Goal: Task Accomplishment & Management: Use online tool/utility

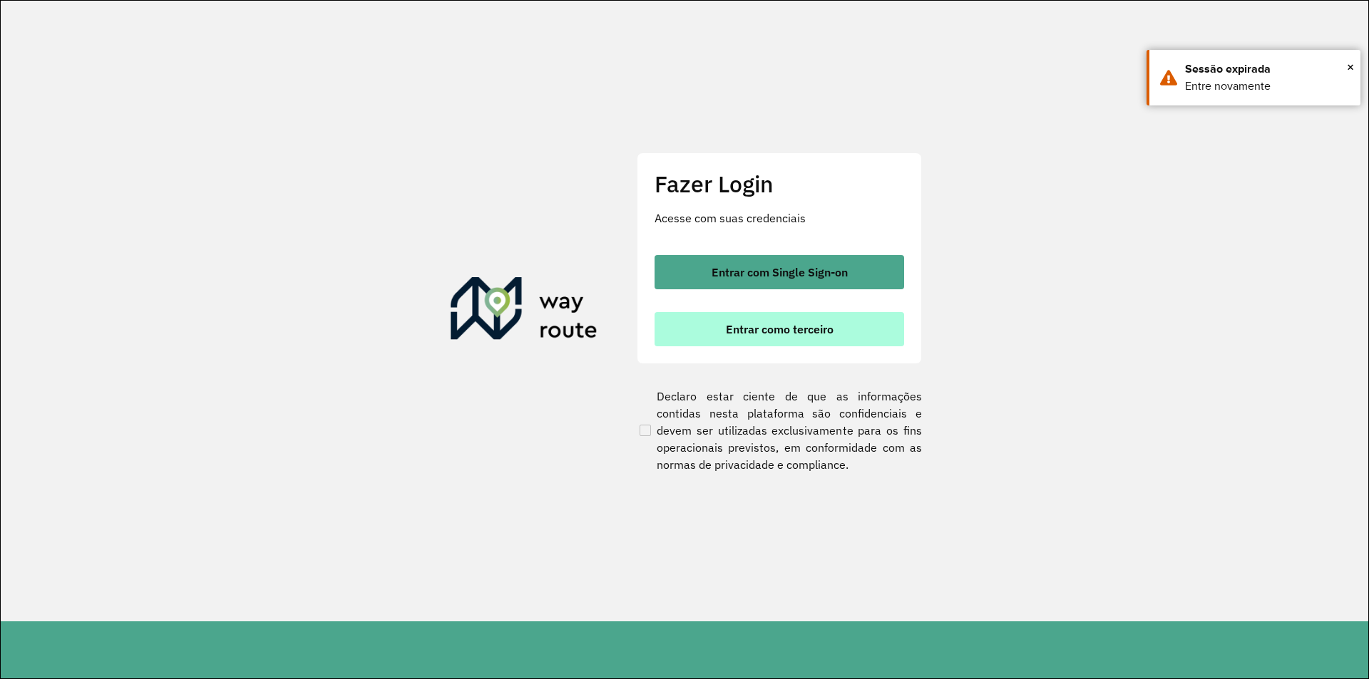
click at [740, 330] on span "Entrar como terceiro" at bounding box center [780, 329] width 108 height 11
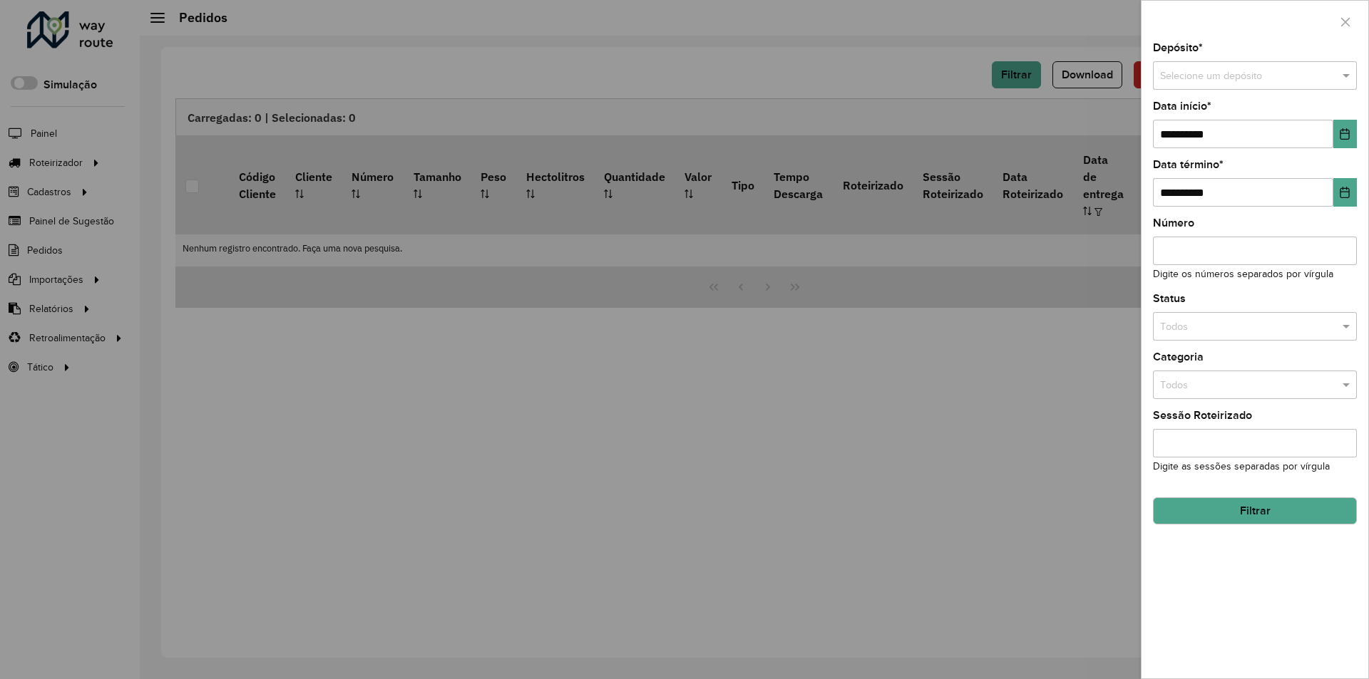
click at [878, 106] on div at bounding box center [684, 339] width 1369 height 679
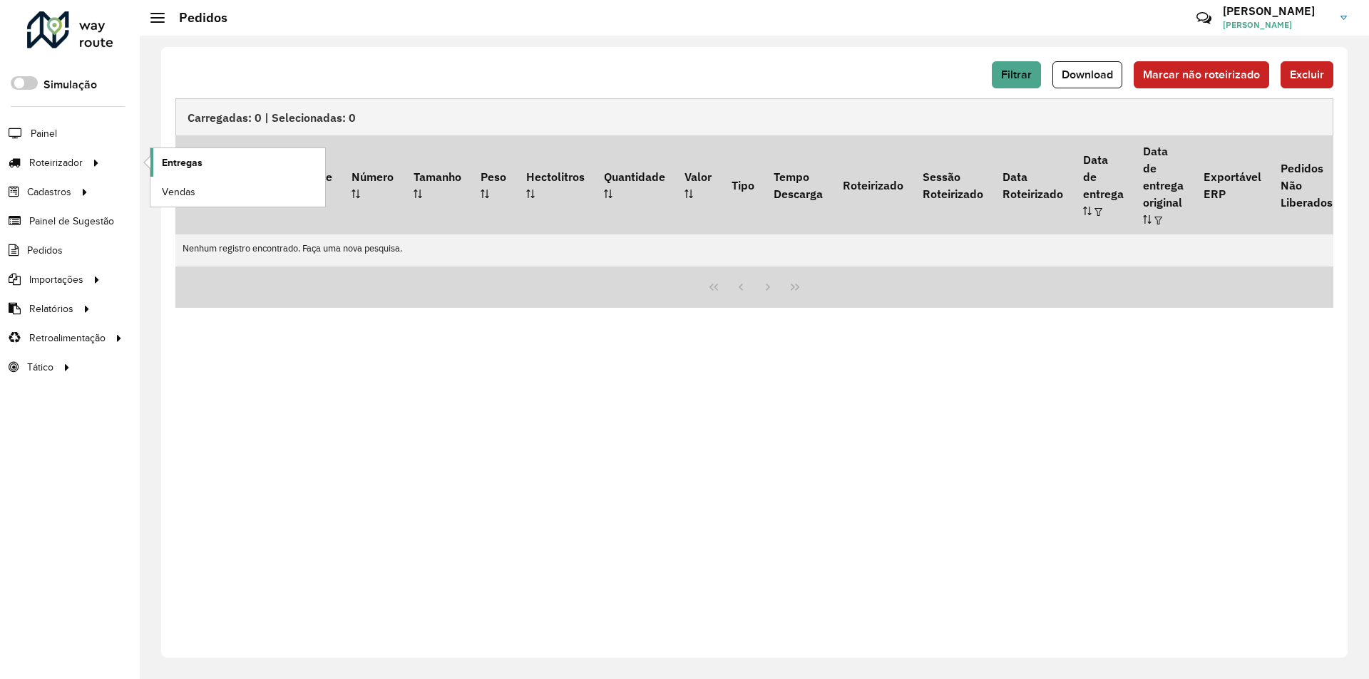
click at [183, 156] on span "Entregas" at bounding box center [182, 162] width 41 height 15
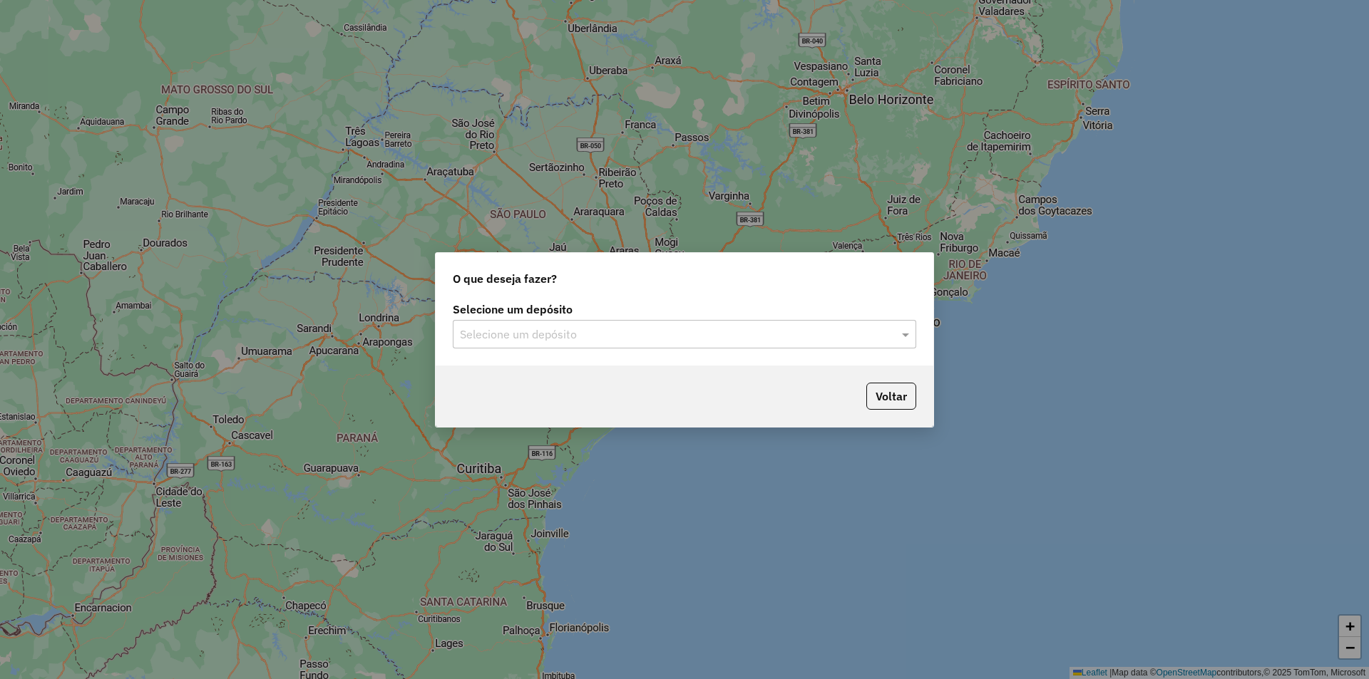
click at [741, 334] on input "text" at bounding box center [670, 335] width 421 height 17
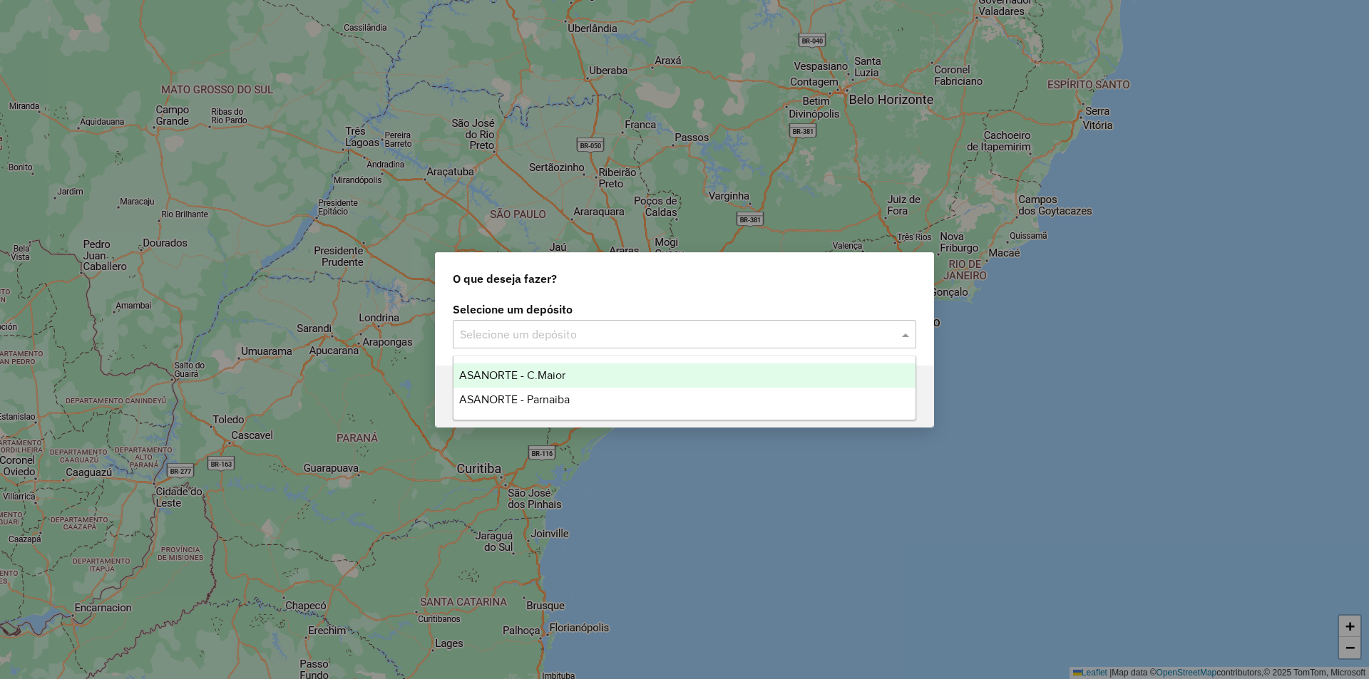
click at [513, 371] on span "ASANORTE - C.Maior" at bounding box center [512, 375] width 106 height 12
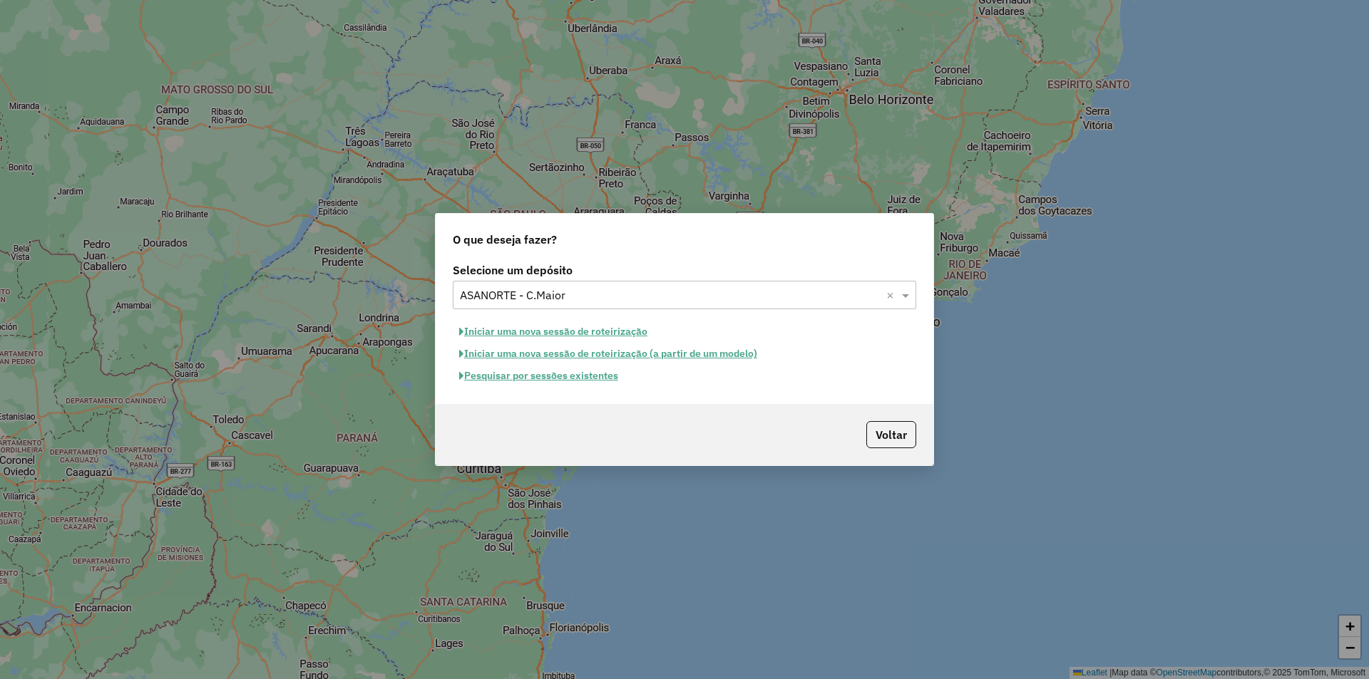
click at [547, 378] on button "Pesquisar por sessões existentes" at bounding box center [539, 376] width 172 height 22
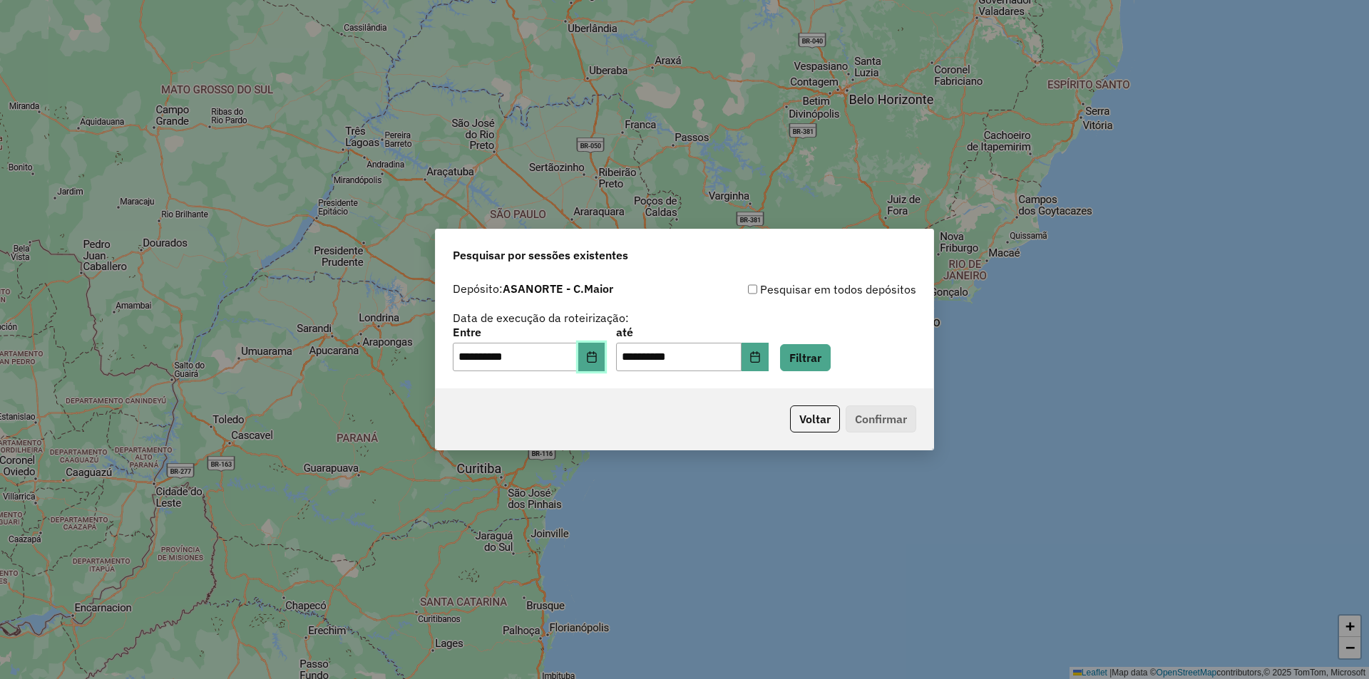
click at [605, 364] on button "Choose Date" at bounding box center [591, 357] width 27 height 29
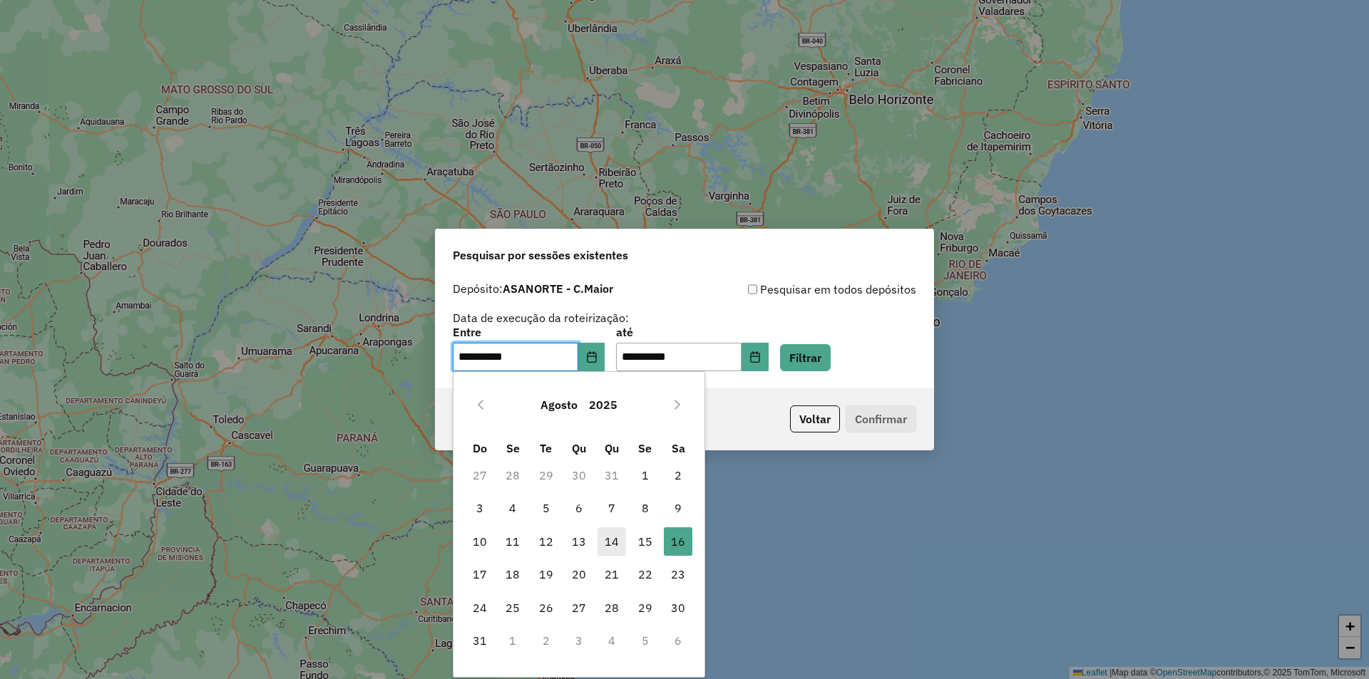
click at [625, 543] on span "14" at bounding box center [611, 542] width 29 height 29
type input "**********"
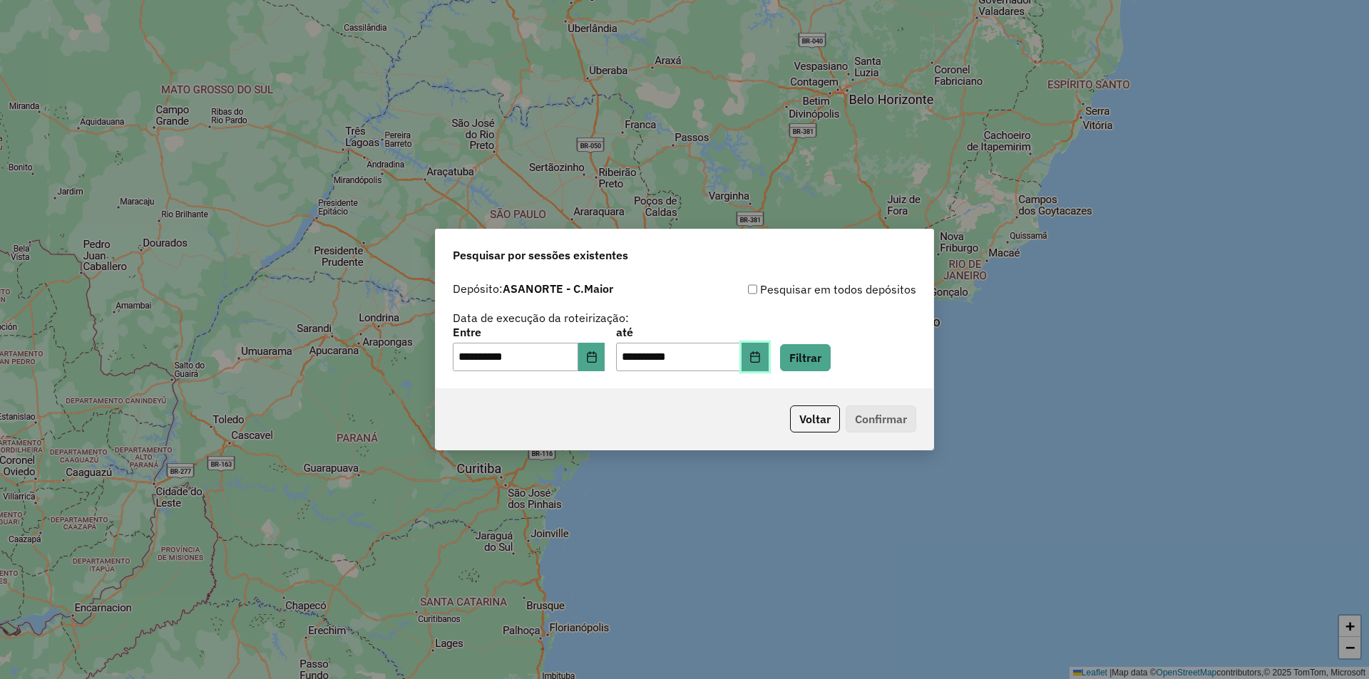
click at [769, 363] on button "Choose Date" at bounding box center [754, 357] width 27 height 29
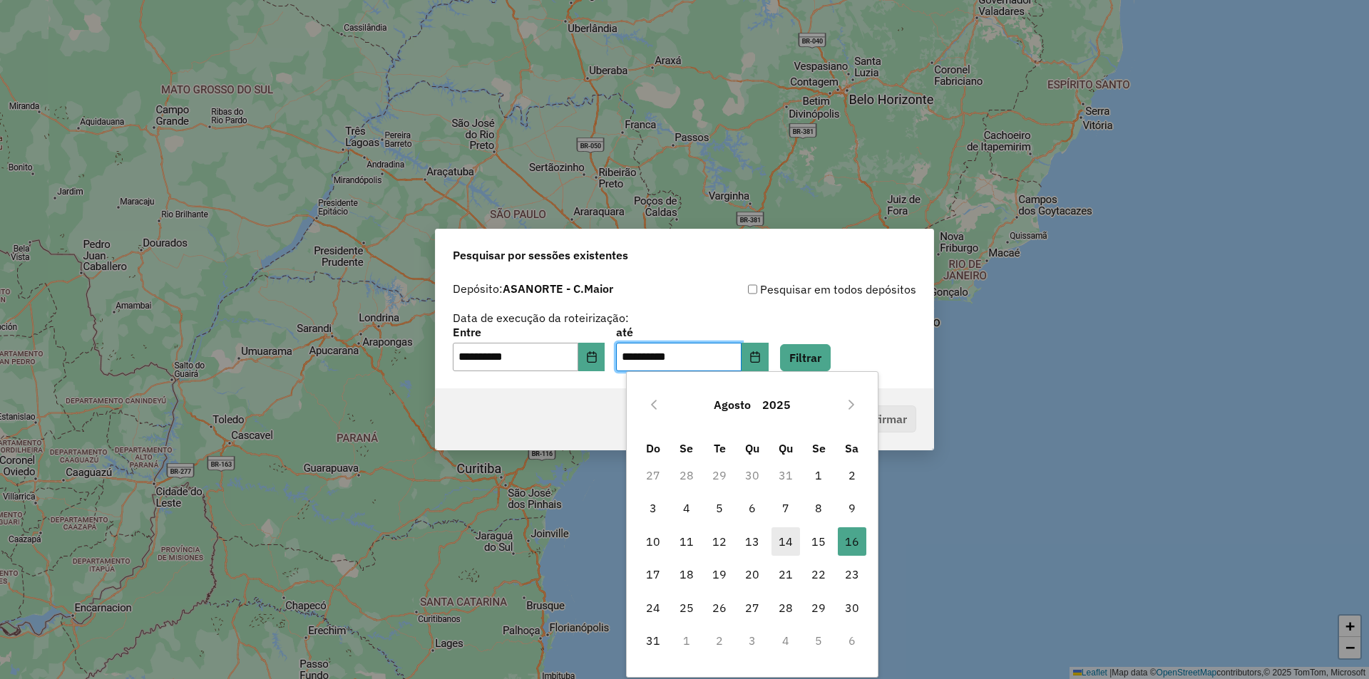
click at [781, 541] on span "14" at bounding box center [785, 542] width 29 height 29
type input "**********"
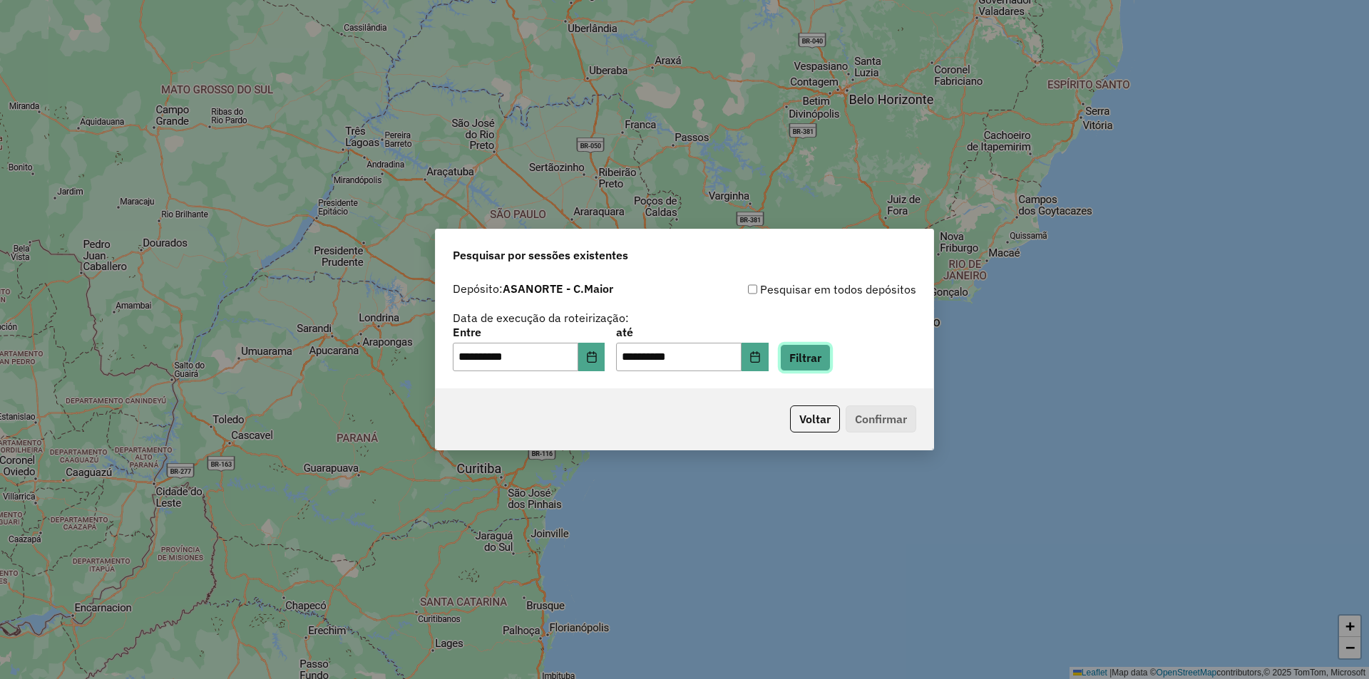
click at [823, 357] on button "Filtrar" at bounding box center [805, 357] width 51 height 27
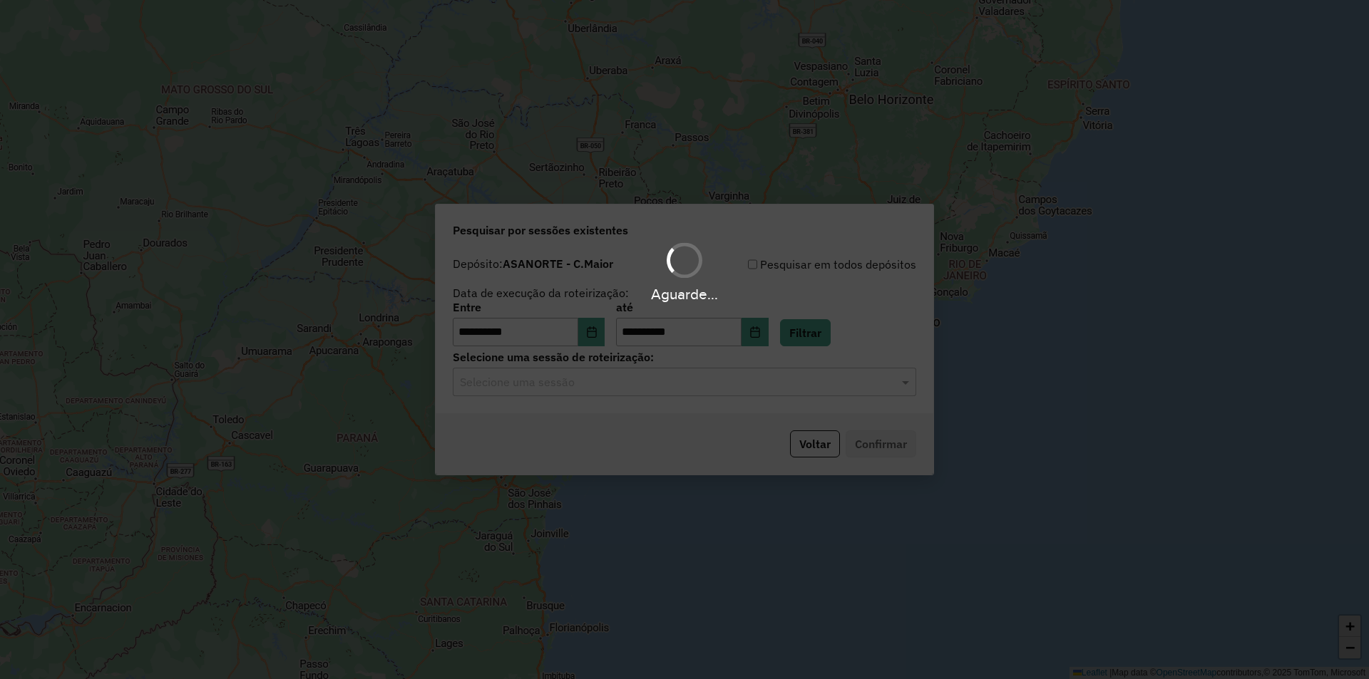
click at [576, 385] on input "text" at bounding box center [670, 382] width 421 height 17
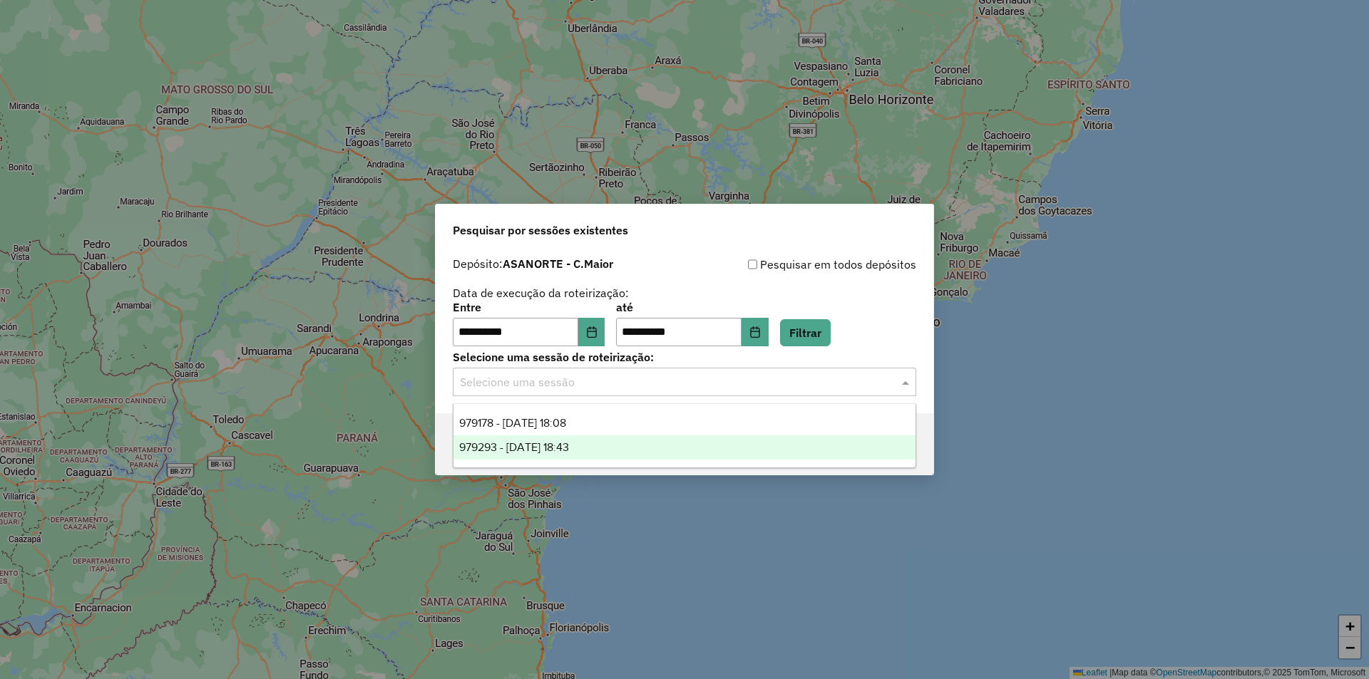
click at [563, 456] on div "979293 - 14/08/2025 18:43" at bounding box center [684, 448] width 462 height 24
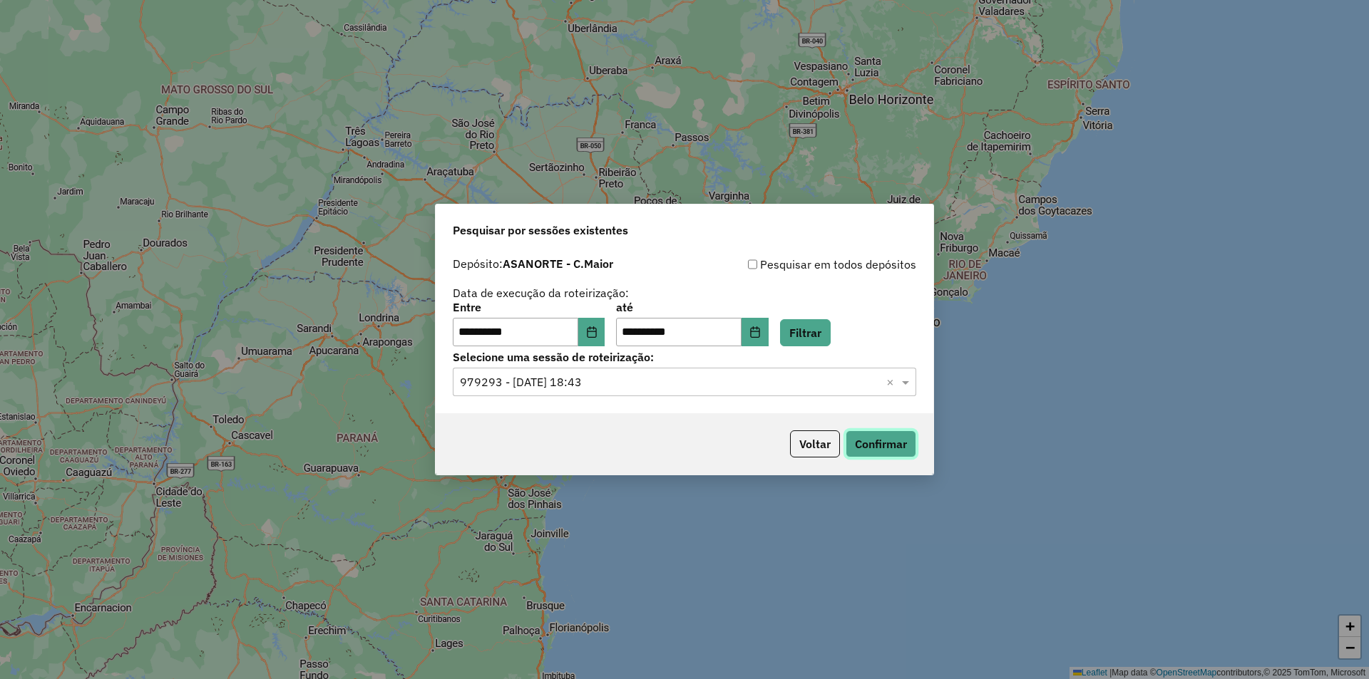
click at [876, 444] on button "Confirmar" at bounding box center [881, 444] width 71 height 27
click at [601, 339] on button "Choose Date" at bounding box center [591, 332] width 27 height 29
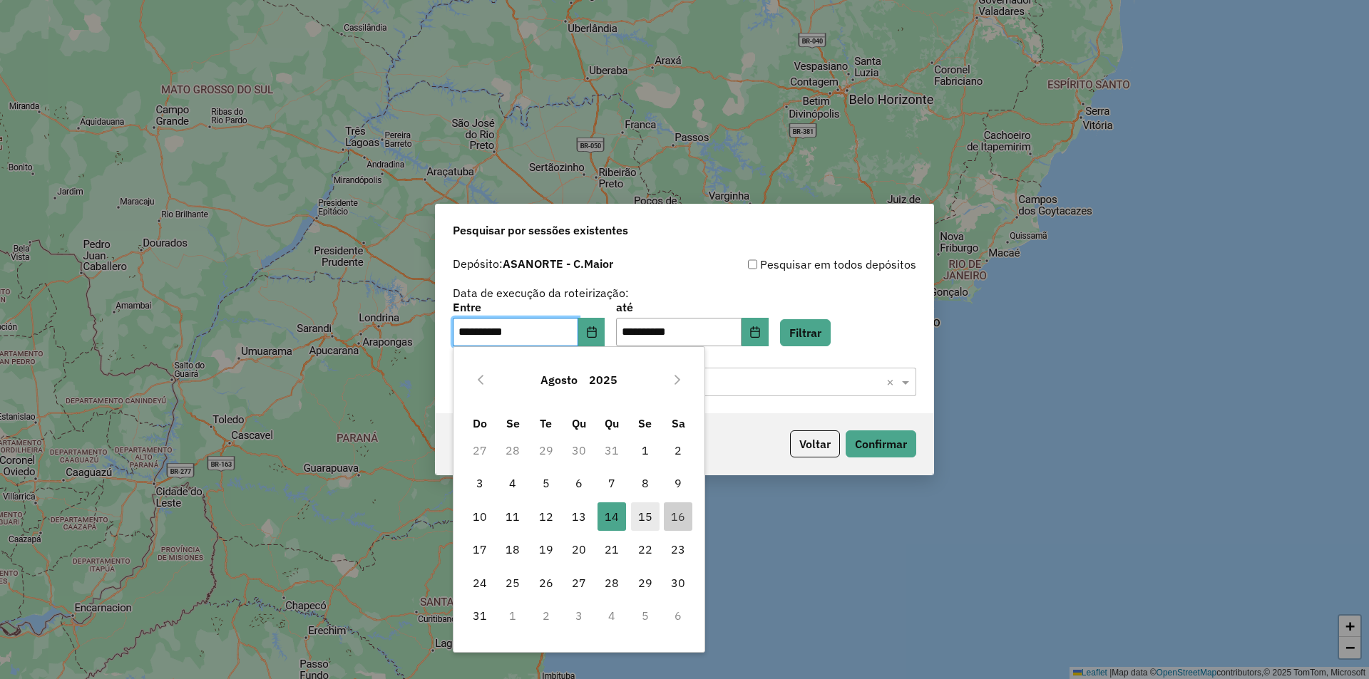
click at [649, 518] on span "15" at bounding box center [645, 517] width 29 height 29
type input "**********"
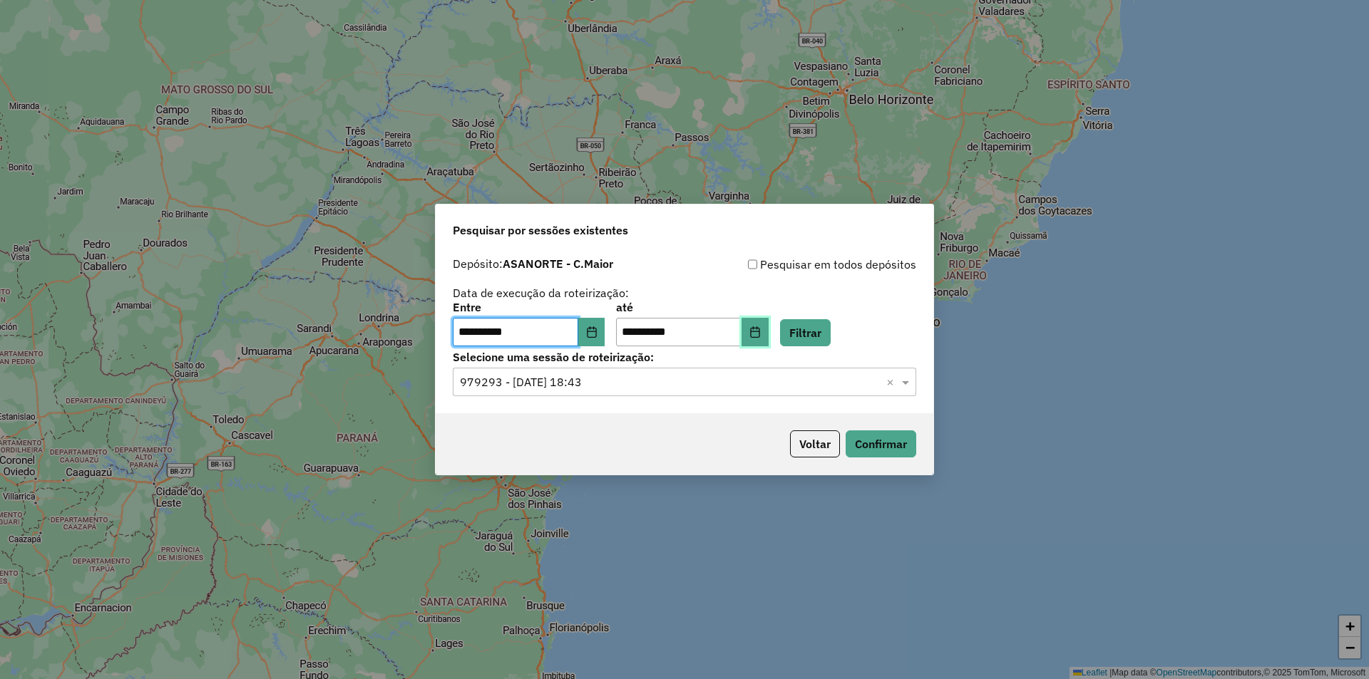
click at [761, 334] on icon "Choose Date" at bounding box center [754, 332] width 11 height 11
click at [888, 327] on div "**********" at bounding box center [684, 324] width 463 height 44
click at [820, 331] on button "Filtrar" at bounding box center [805, 332] width 51 height 27
click at [607, 383] on hb-app "**********" at bounding box center [684, 339] width 1369 height 679
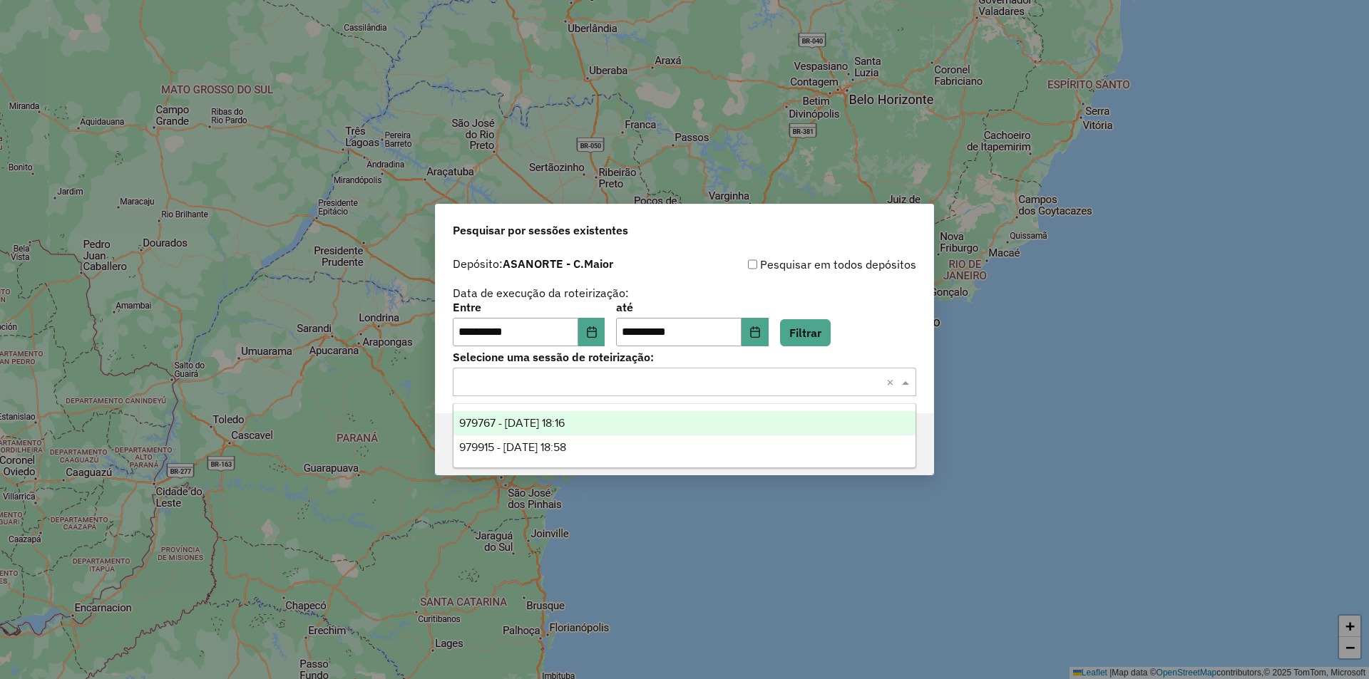
click at [607, 383] on input "text" at bounding box center [670, 382] width 421 height 17
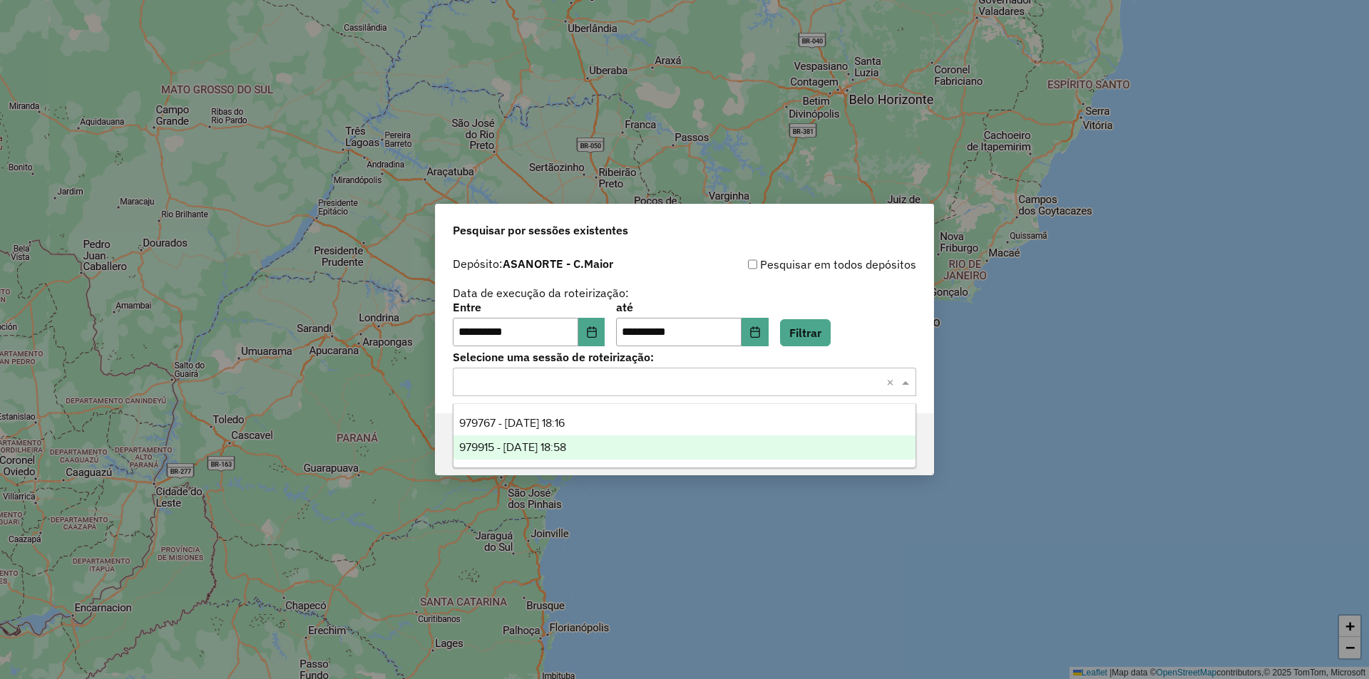
click at [566, 448] on span "979915 - 15/08/2025 18:58" at bounding box center [512, 447] width 107 height 12
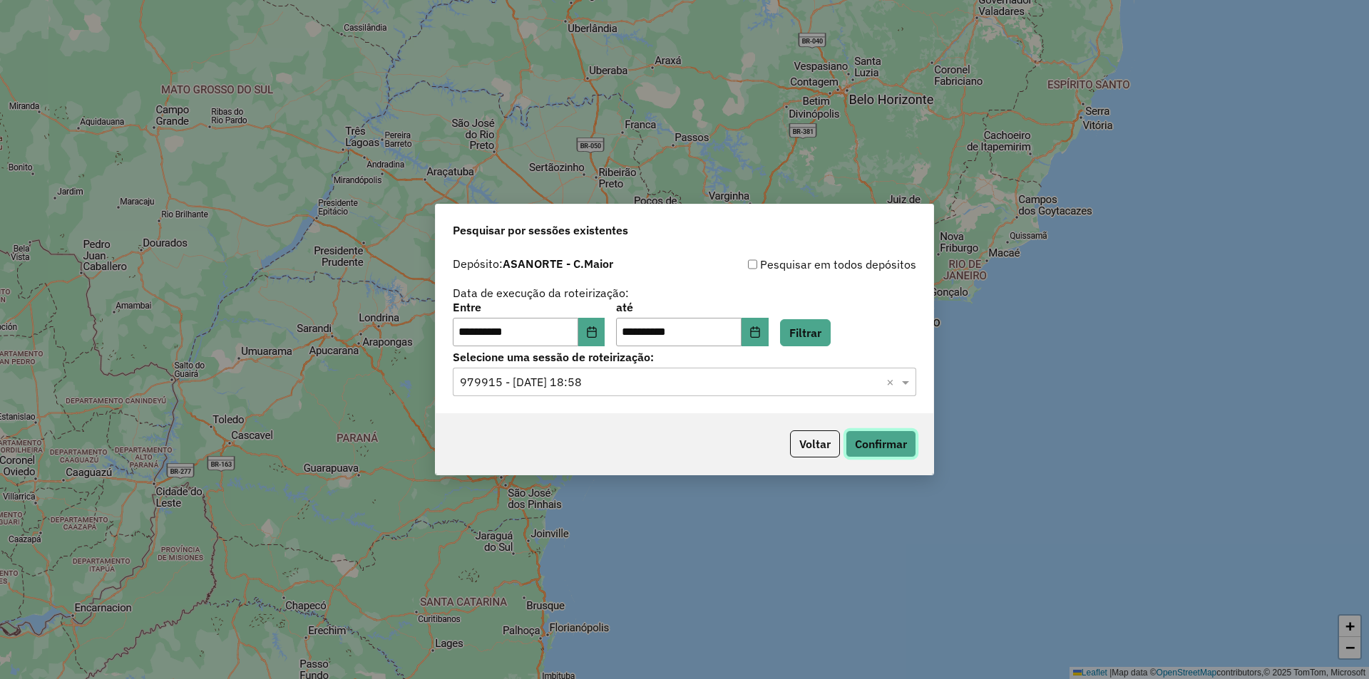
click at [861, 440] on button "Confirmar" at bounding box center [881, 444] width 71 height 27
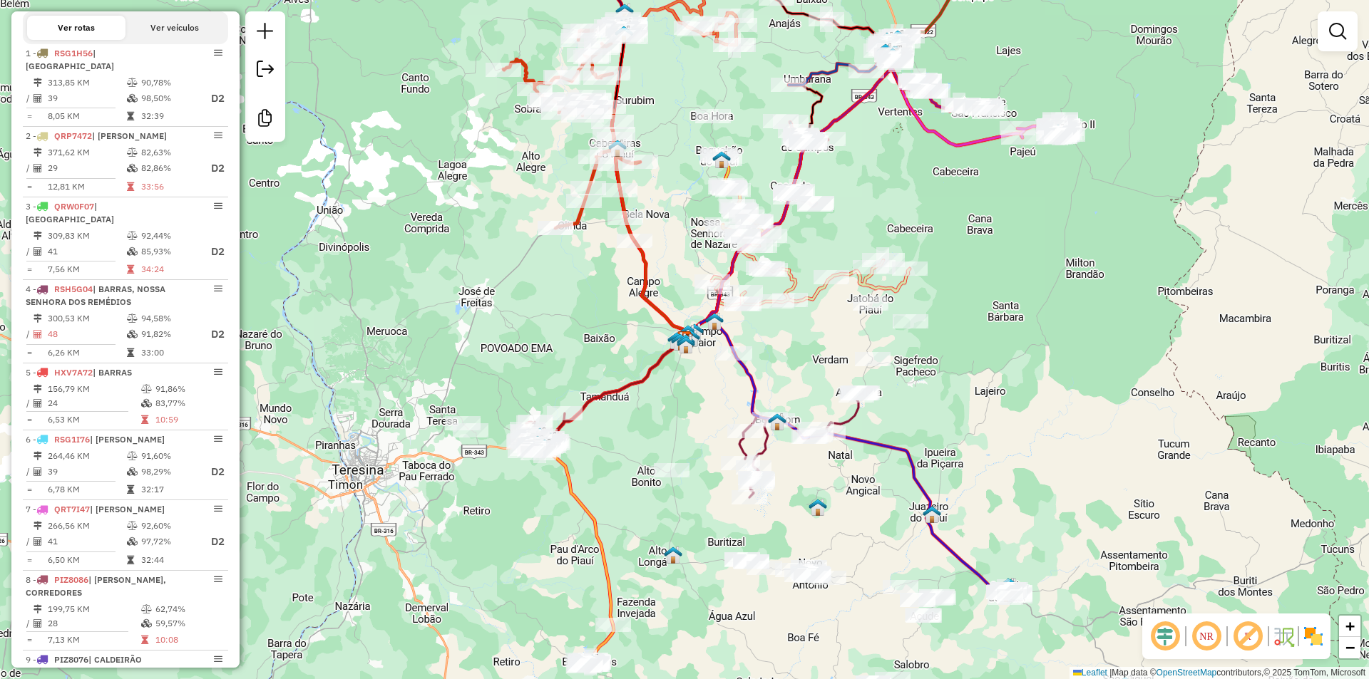
scroll to position [428, 0]
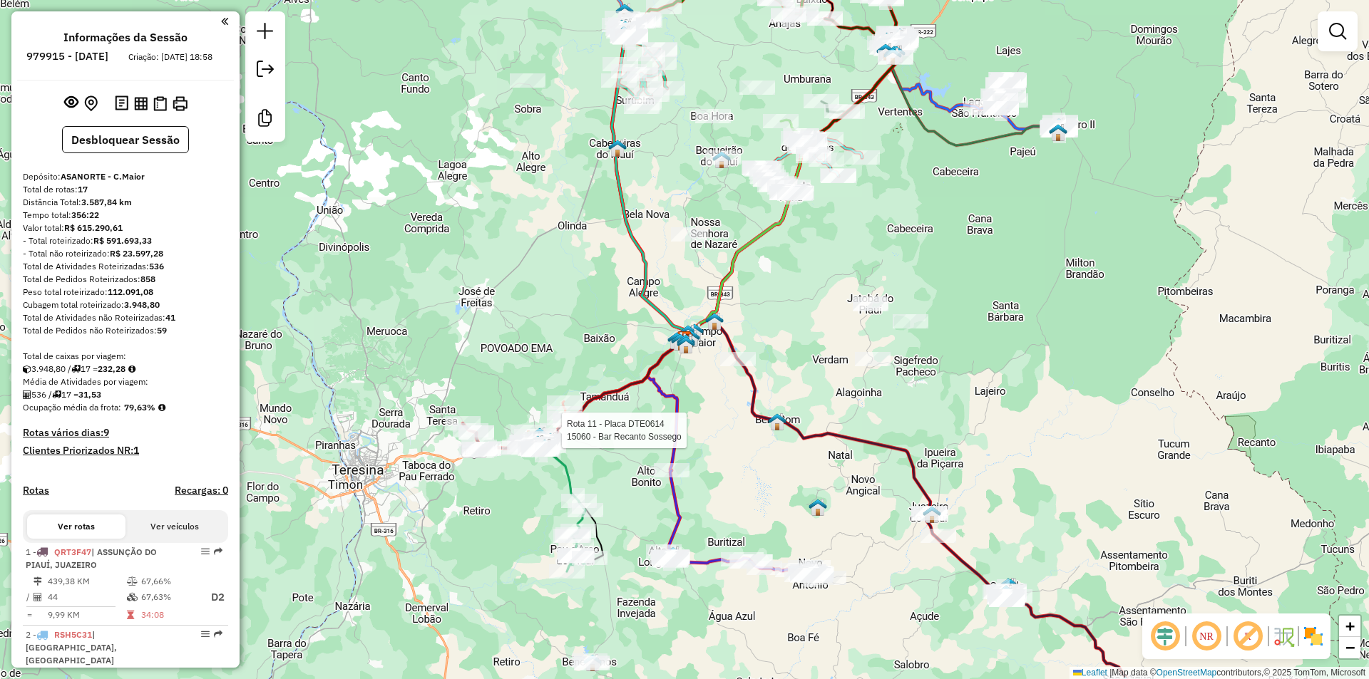
select select "**********"
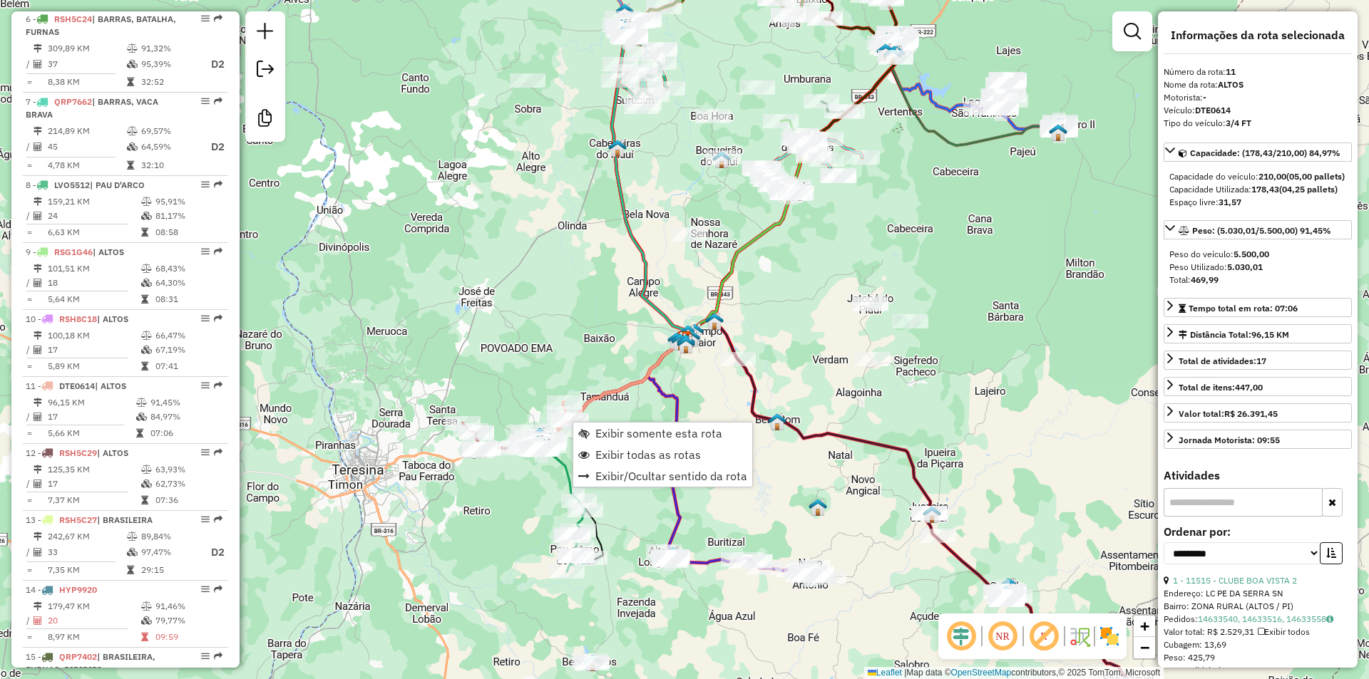
scroll to position [1311, 0]
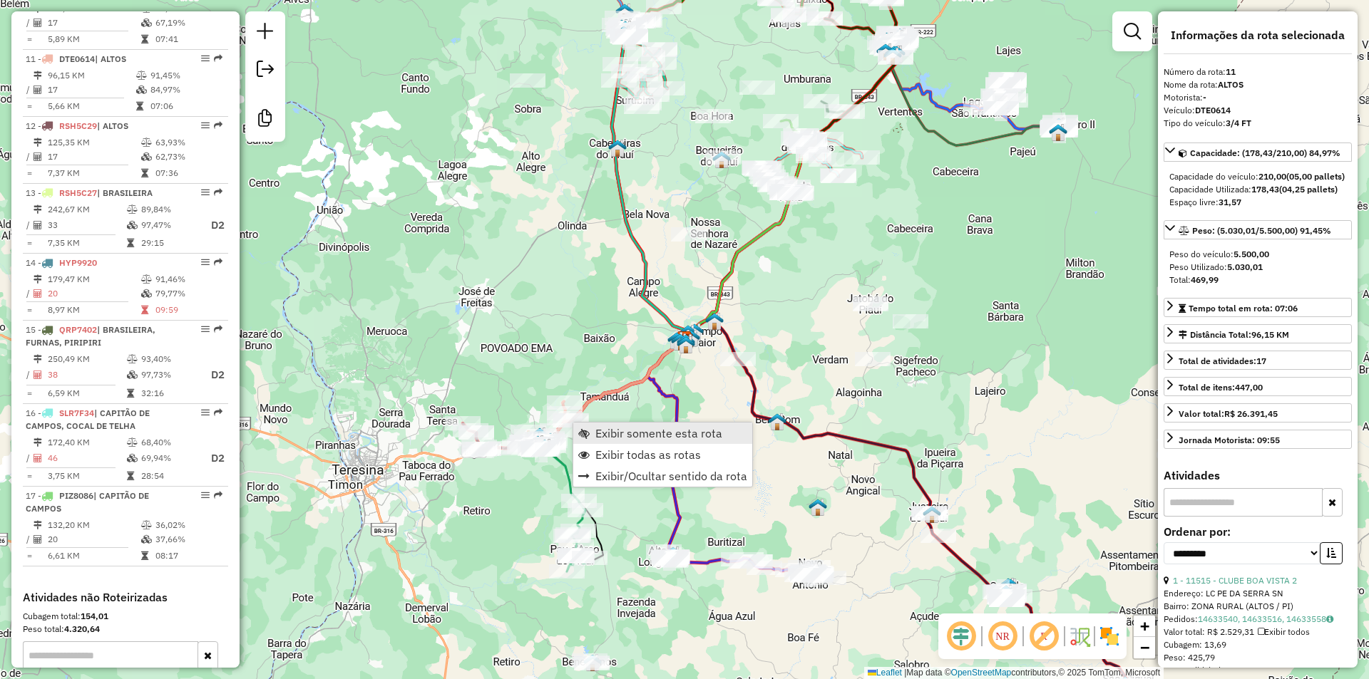
click at [619, 438] on span "Exibir somente esta rota" at bounding box center [658, 433] width 127 height 11
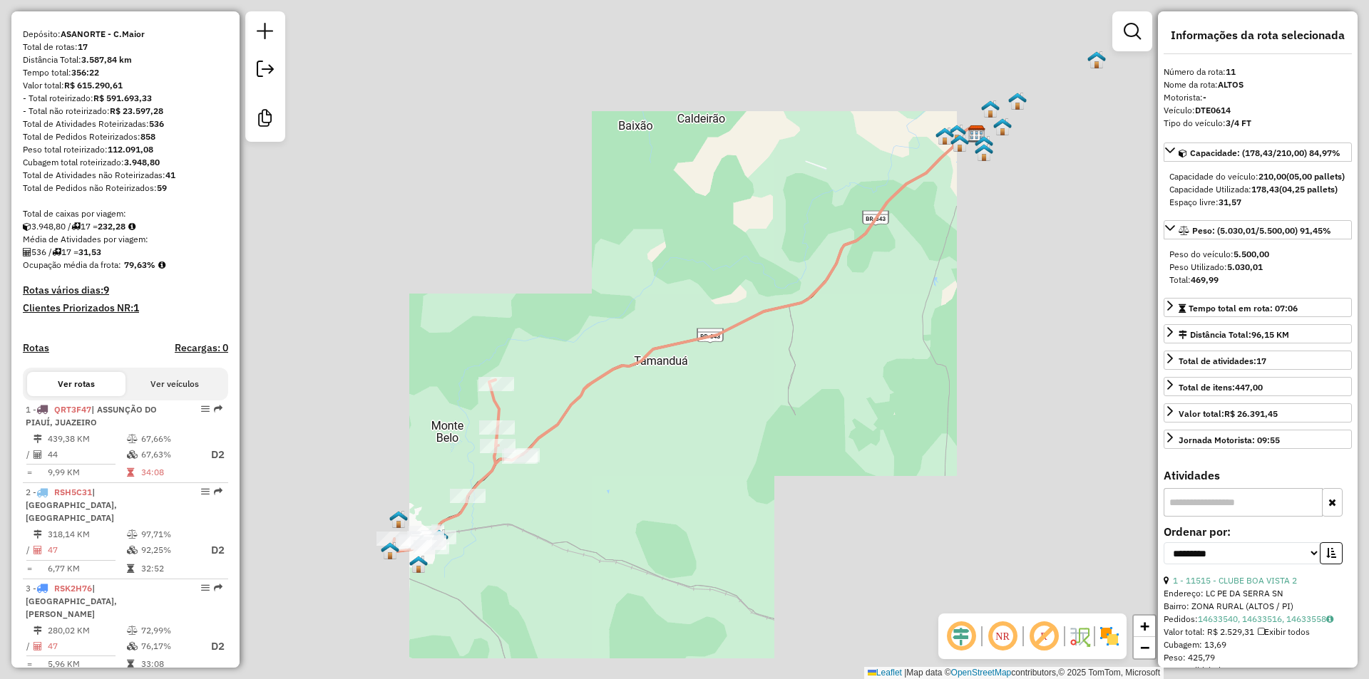
scroll to position [214, 0]
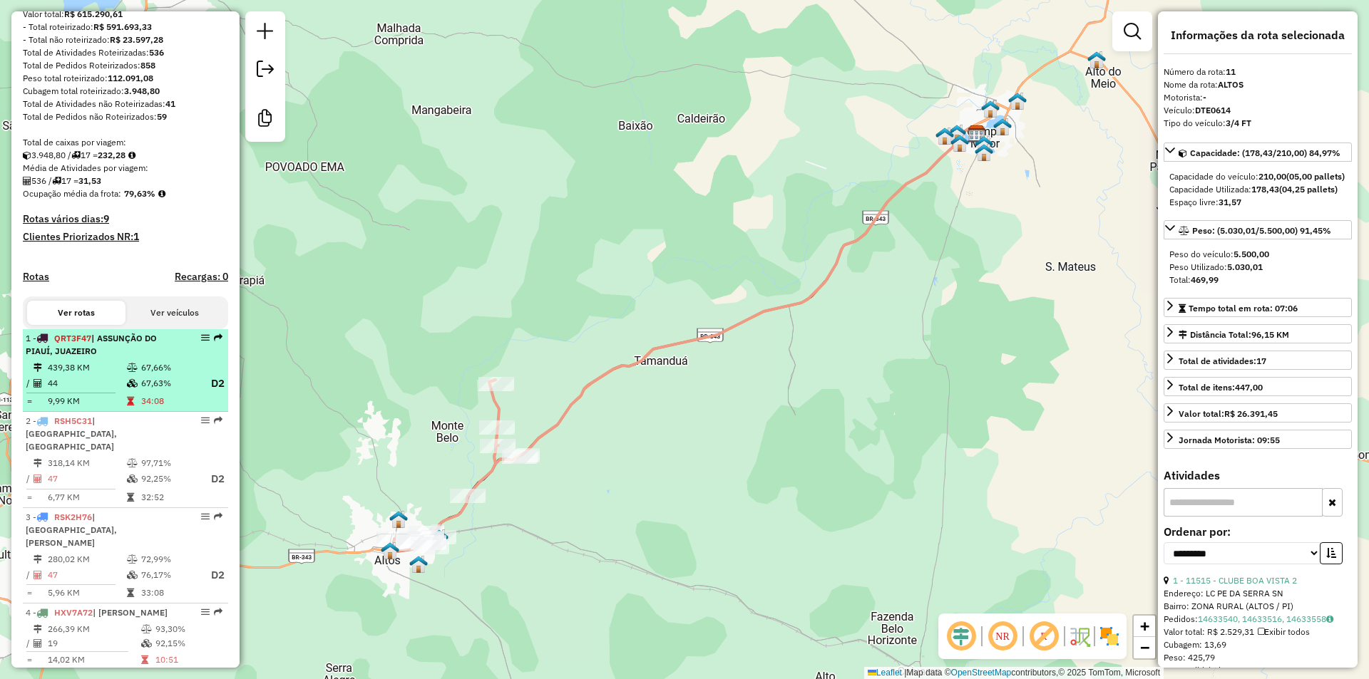
click at [134, 391] on td at bounding box center [133, 384] width 14 height 18
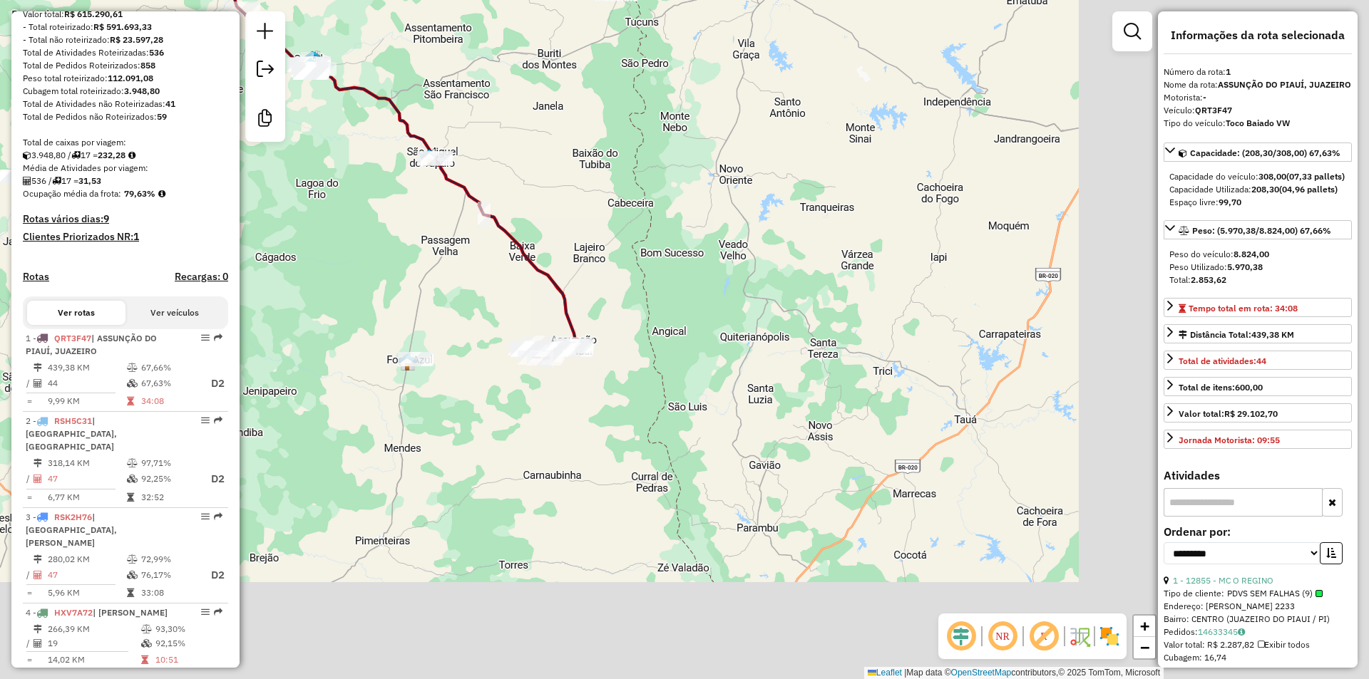
drag, startPoint x: 615, startPoint y: 428, endPoint x: 212, endPoint y: 164, distance: 481.5
click at [212, 164] on hb-router-mapa "Informações da Sessão 979915 - [DATE] Criação: [DATE] 18:58 Desbloquear Sessão …" at bounding box center [684, 339] width 1369 height 679
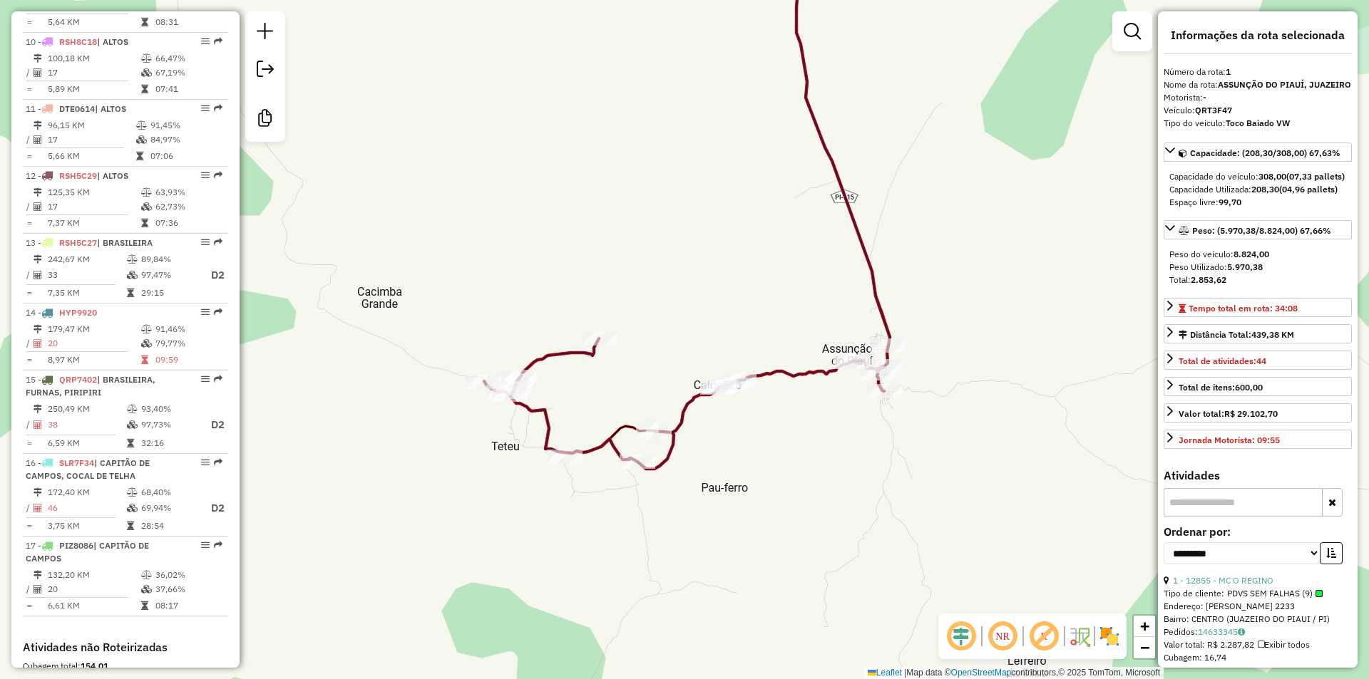
scroll to position [1283, 0]
